Goal: Information Seeking & Learning: Learn about a topic

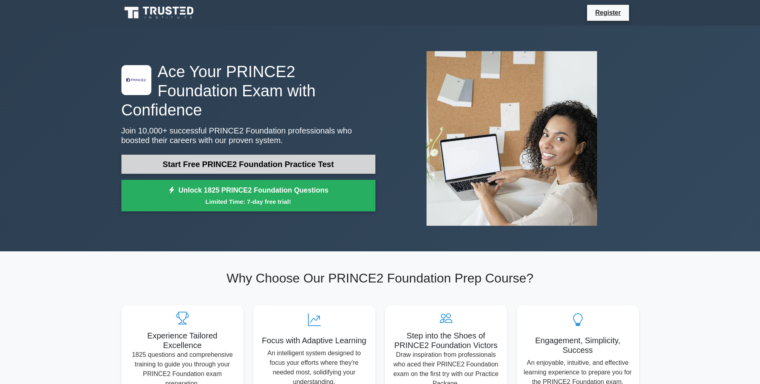
click at [287, 155] on link "Start Free PRINCE2 Foundation Practice Test" at bounding box center [248, 164] width 254 height 19
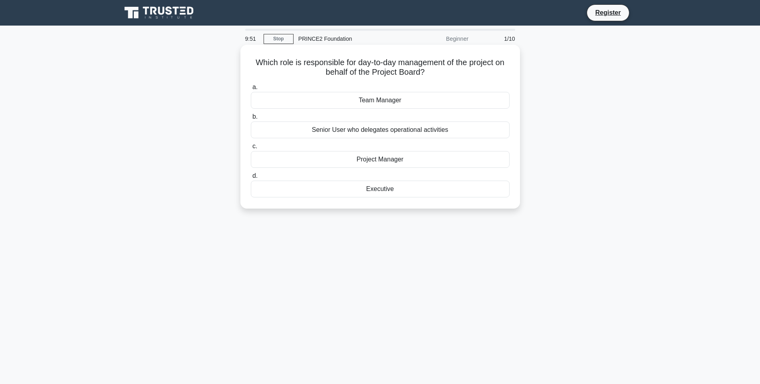
click at [403, 162] on div "Project Manager" at bounding box center [380, 159] width 259 height 17
click at [251, 149] on input "c. Project Manager" at bounding box center [251, 146] width 0 height 5
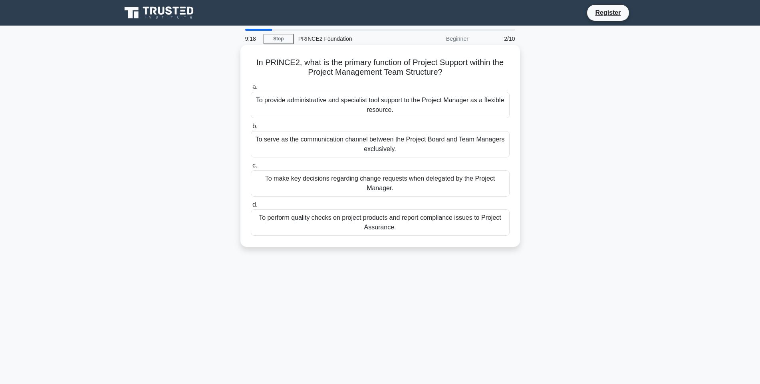
click at [361, 108] on div "To provide administrative and specialist tool support to the Project Manager as…" at bounding box center [380, 105] width 259 height 26
click at [251, 90] on input "a. To provide administrative and specialist tool support to the Project Manager…" at bounding box center [251, 87] width 0 height 5
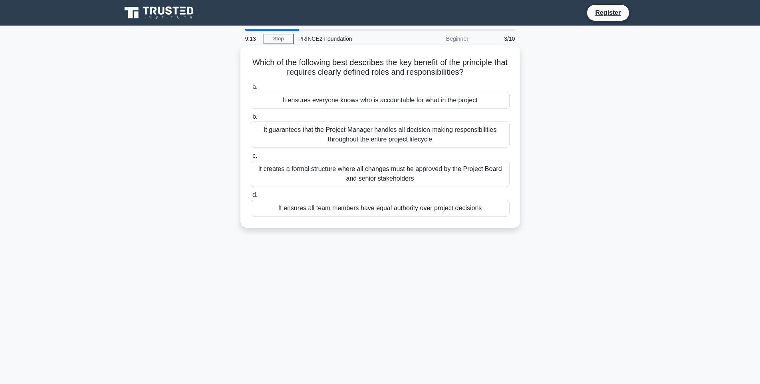
drag, startPoint x: 260, startPoint y: 62, endPoint x: 497, endPoint y: 70, distance: 237.0
click at [497, 70] on h5 "Which of the following best describes the key benefit of the principle that req…" at bounding box center [380, 68] width 260 height 20
click at [468, 83] on label "a. It ensures everyone knows who is accountable for what in the project" at bounding box center [380, 95] width 259 height 26
click at [251, 85] on input "a. It ensures everyone knows who is accountable for what in the project" at bounding box center [251, 87] width 0 height 5
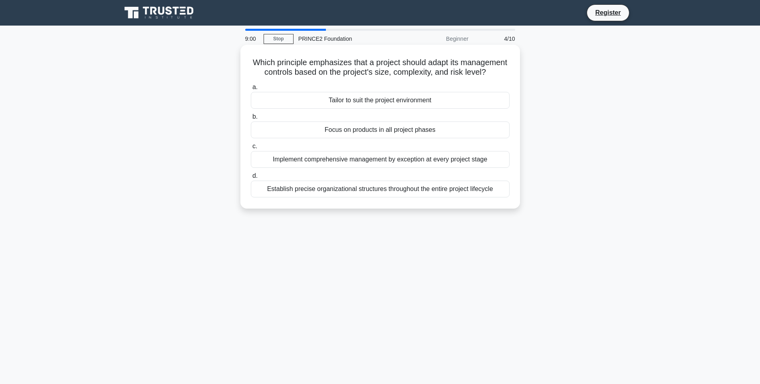
click at [404, 109] on div "Tailor to suit the project environment" at bounding box center [380, 100] width 259 height 17
click at [251, 90] on input "a. Tailor to suit the project environment" at bounding box center [251, 87] width 0 height 5
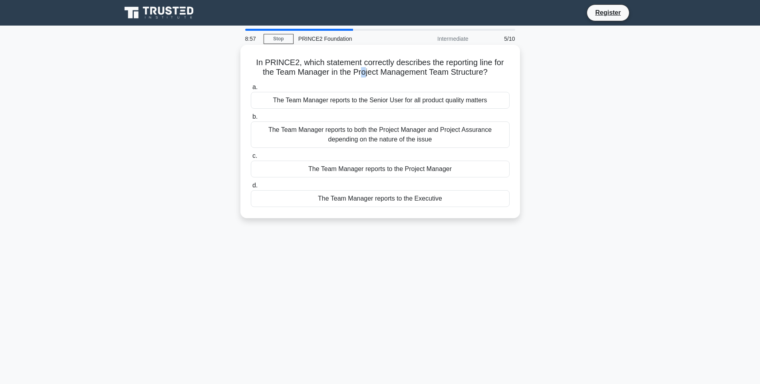
click at [365, 68] on h5 "In PRINCE2, which statement correctly describes the reporting line for the Team…" at bounding box center [380, 68] width 260 height 20
click at [369, 168] on div "The Team Manager reports to the Project Manager" at bounding box center [380, 169] width 259 height 17
click at [251, 159] on input "c. The Team Manager reports to the Project Manager" at bounding box center [251, 155] width 0 height 5
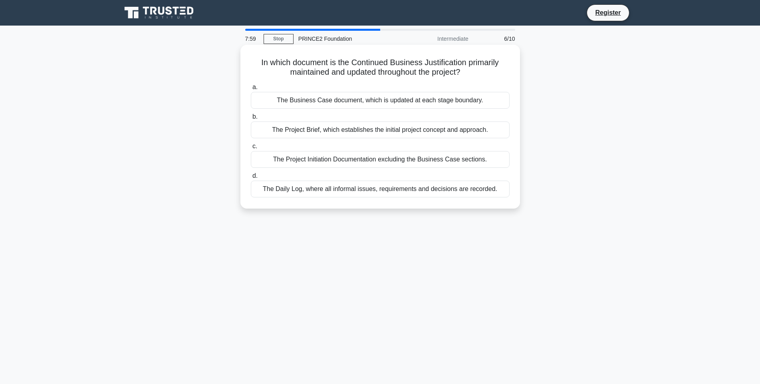
click at [332, 100] on div "The Business Case document, which is updated at each stage boundary." at bounding box center [380, 100] width 259 height 17
click at [251, 90] on input "a. The Business Case document, which is updated at each stage boundary." at bounding box center [251, 87] width 0 height 5
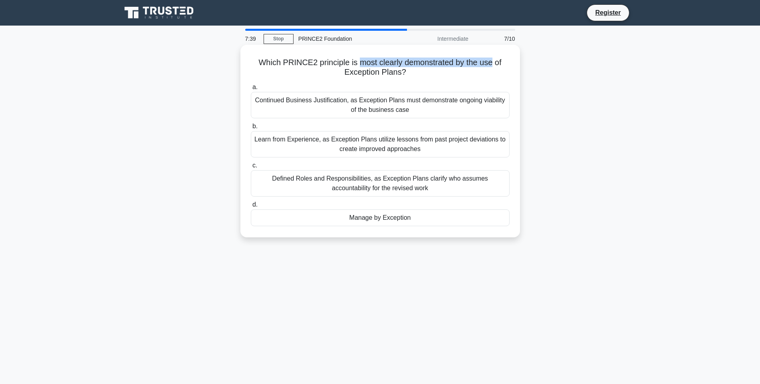
drag, startPoint x: 357, startPoint y: 66, endPoint x: 483, endPoint y: 68, distance: 125.9
click at [493, 65] on h5 "Which PRINCE2 principle is most clearly demonstrated by the use of Exception Pl…" at bounding box center [380, 68] width 260 height 20
click at [430, 89] on label "a. Continued Business Justification, as Exception Plans must demonstrate ongoin…" at bounding box center [380, 100] width 259 height 36
click at [251, 89] on input "a. Continued Business Justification, as Exception Plans must demonstrate ongoin…" at bounding box center [251, 87] width 0 height 5
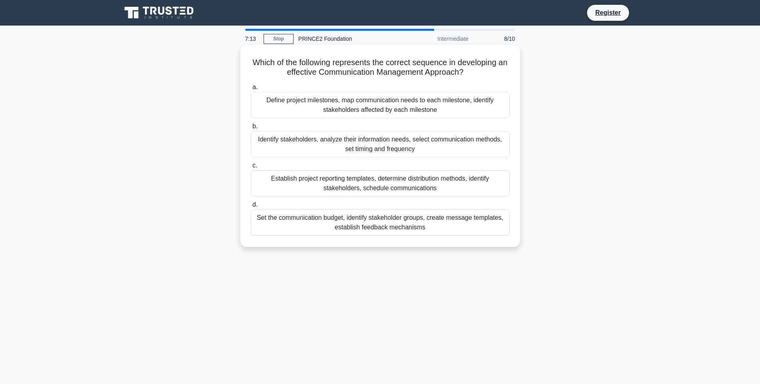
click at [340, 111] on div "Define project milestones, map communication needs to each milestone, identify …" at bounding box center [380, 105] width 259 height 26
click at [251, 90] on input "a. Define project milestones, map communication needs to each milestone, identi…" at bounding box center [251, 87] width 0 height 5
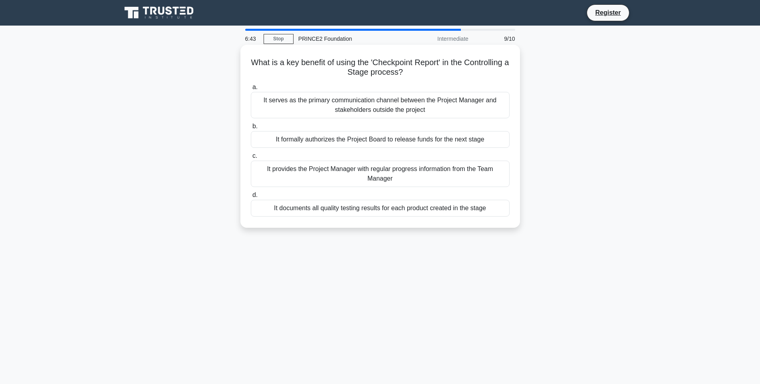
click at [345, 110] on div "It serves as the primary communication channel between the Project Manager and …" at bounding box center [380, 105] width 259 height 26
click at [251, 90] on input "a. It serves as the primary communication channel between the Project Manager a…" at bounding box center [251, 87] width 0 height 5
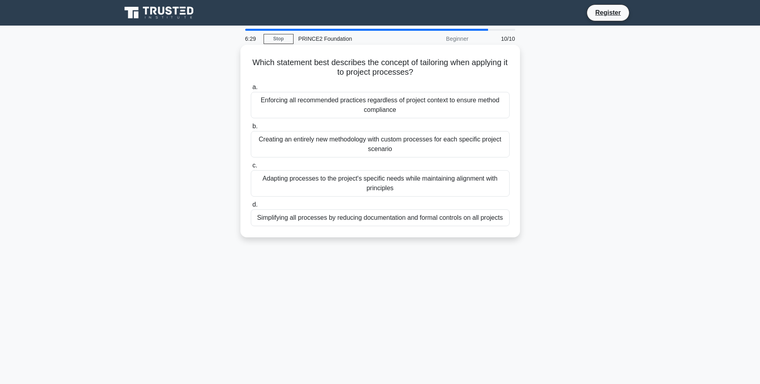
click at [391, 189] on div "Adapting processes to the project's specific needs while maintaining alignment …" at bounding box center [380, 183] width 259 height 26
click at [251, 168] on input "c. Adapting processes to the project's specific needs while maintaining alignme…" at bounding box center [251, 165] width 0 height 5
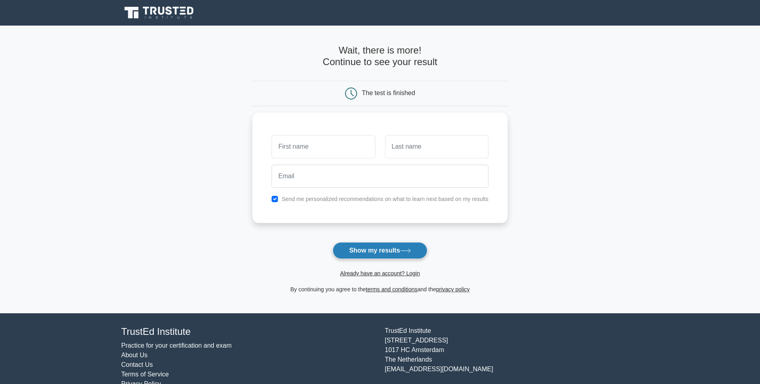
click at [388, 251] on button "Show my results" at bounding box center [380, 250] width 94 height 17
click at [314, 143] on input "text" at bounding box center [323, 144] width 103 height 23
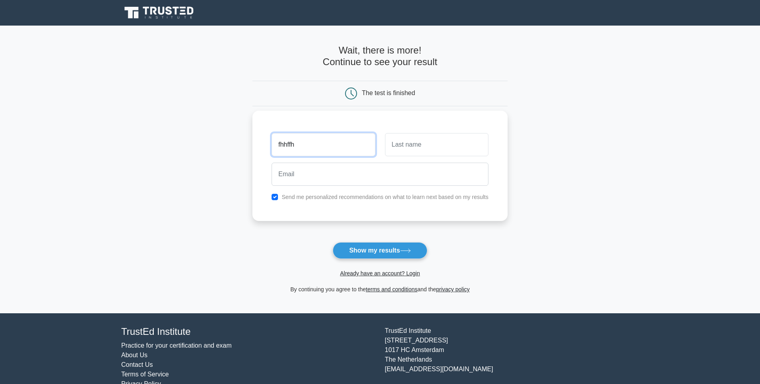
type input "fhhffh"
click at [413, 148] on input "text" at bounding box center [436, 144] width 103 height 23
type input "dffudud"
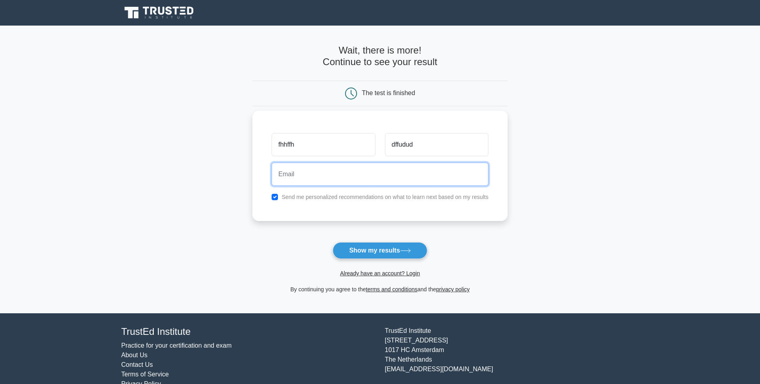
click at [306, 176] on input "email" at bounding box center [380, 174] width 217 height 23
type input "fjhfh@gmail.com"
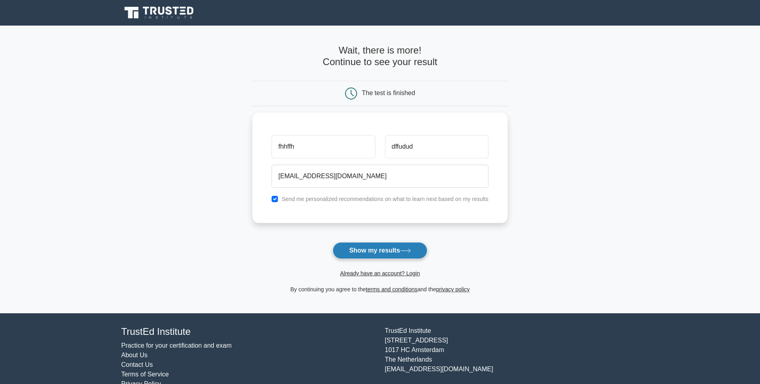
click at [353, 247] on button "Show my results" at bounding box center [380, 250] width 94 height 17
